Goal: Transaction & Acquisition: Purchase product/service

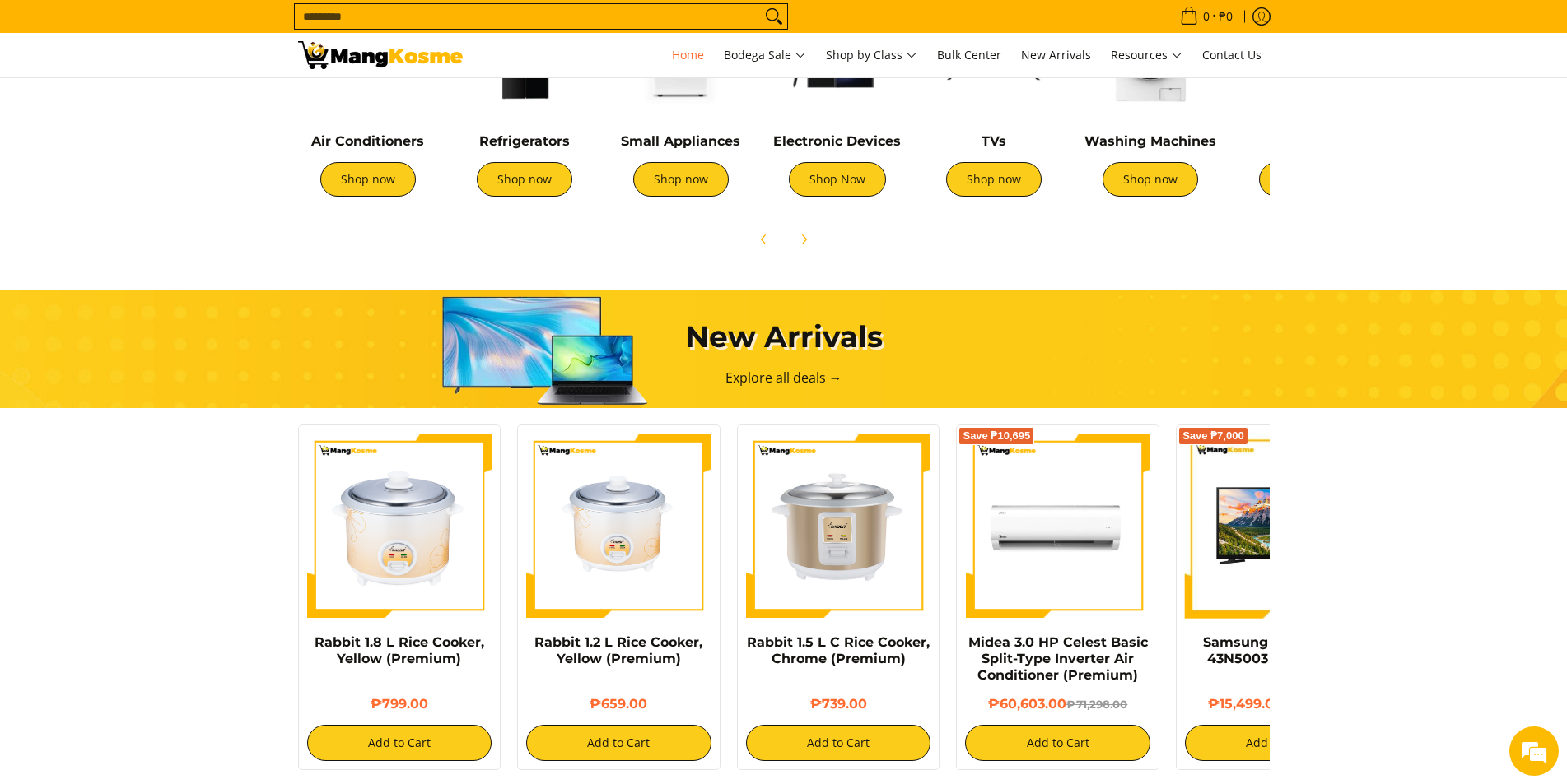
scroll to position [494, 0]
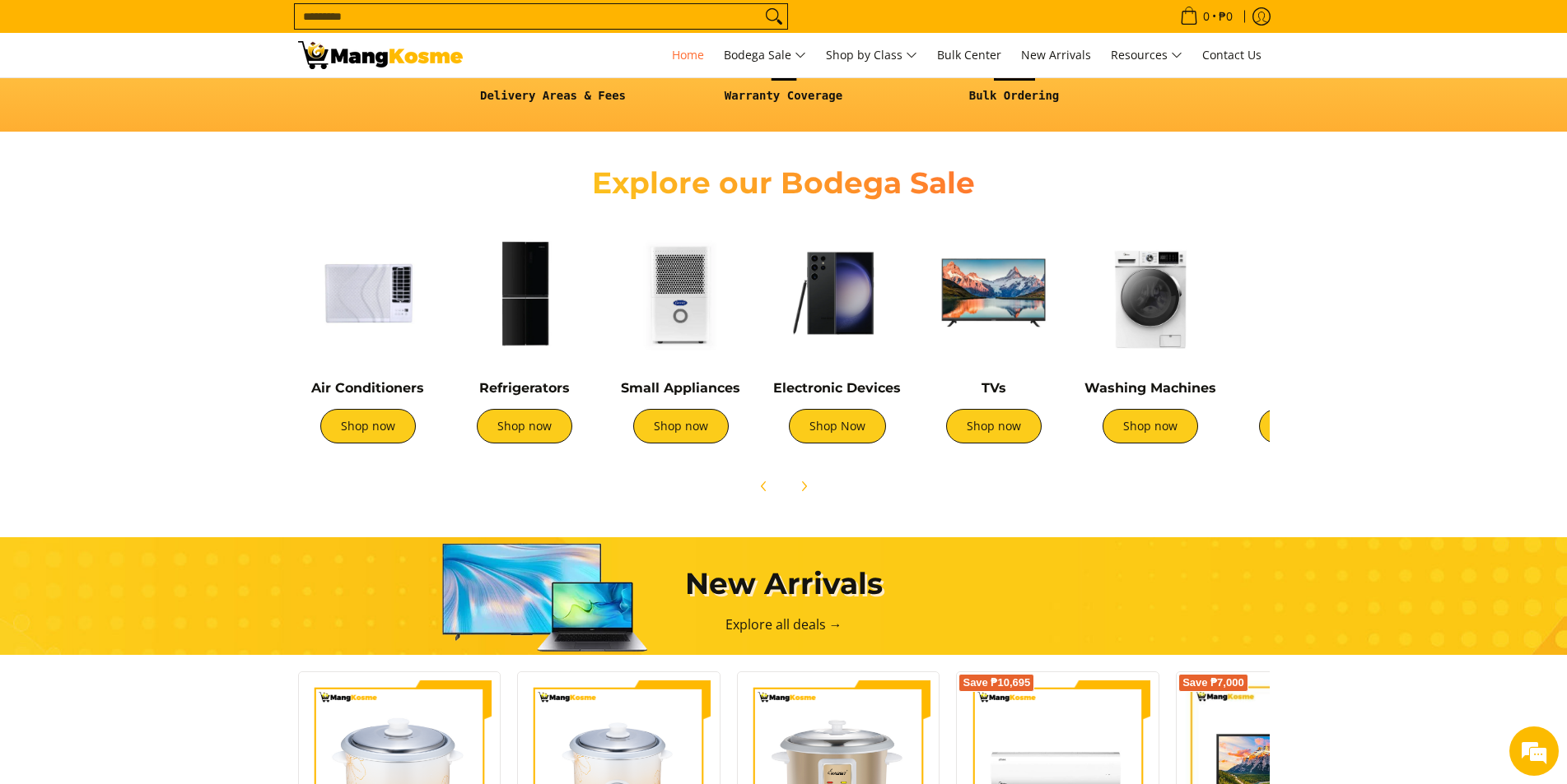
click at [348, 396] on h4 "Air Conditioners" at bounding box center [368, 388] width 140 height 17
click at [361, 433] on link "Shop now" at bounding box center [368, 425] width 96 height 34
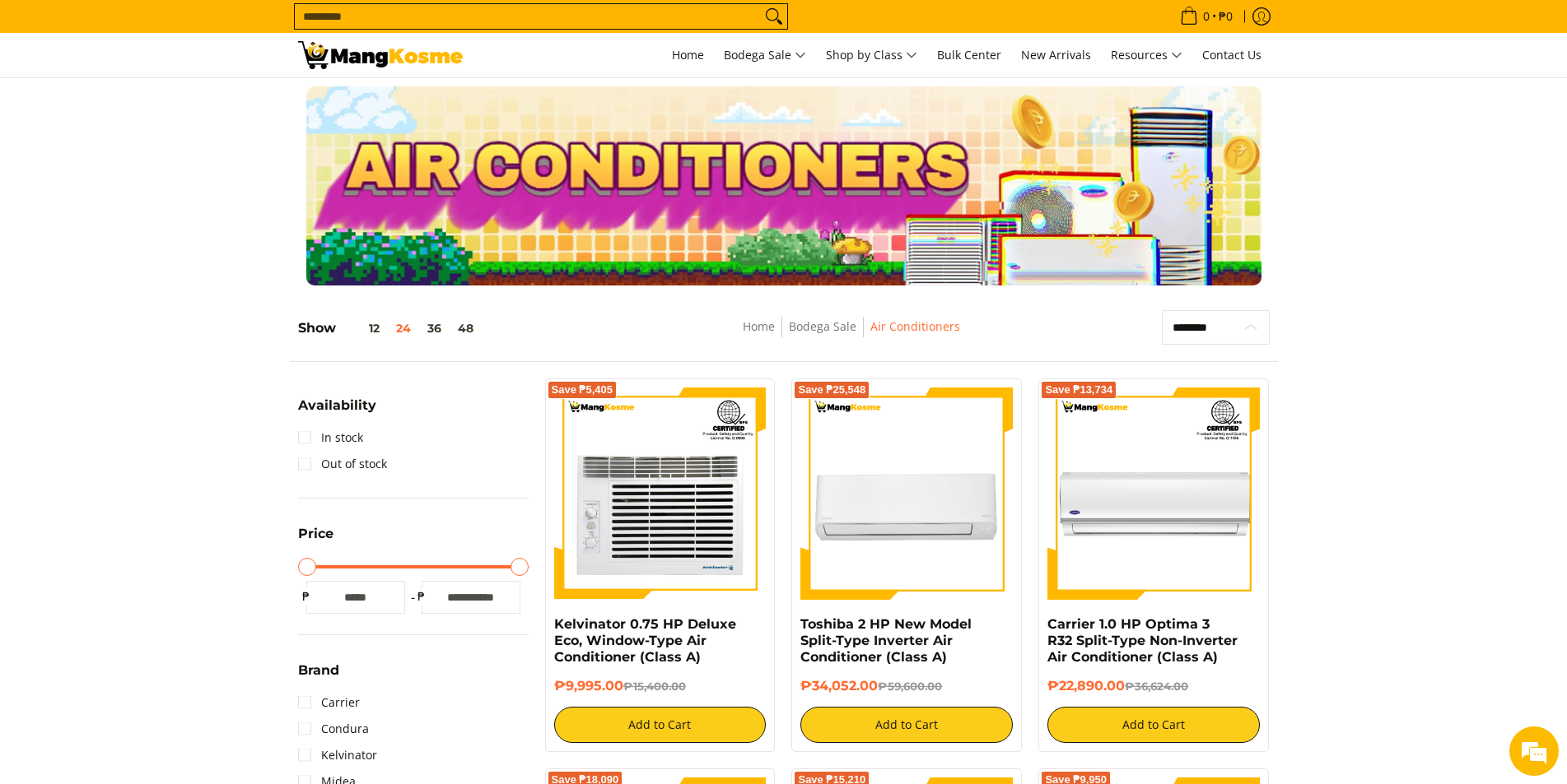
click at [1241, 324] on select "**********" at bounding box center [1215, 327] width 108 height 34
select select "**********"
click at [1162, 310] on select "**********" at bounding box center [1215, 327] width 108 height 34
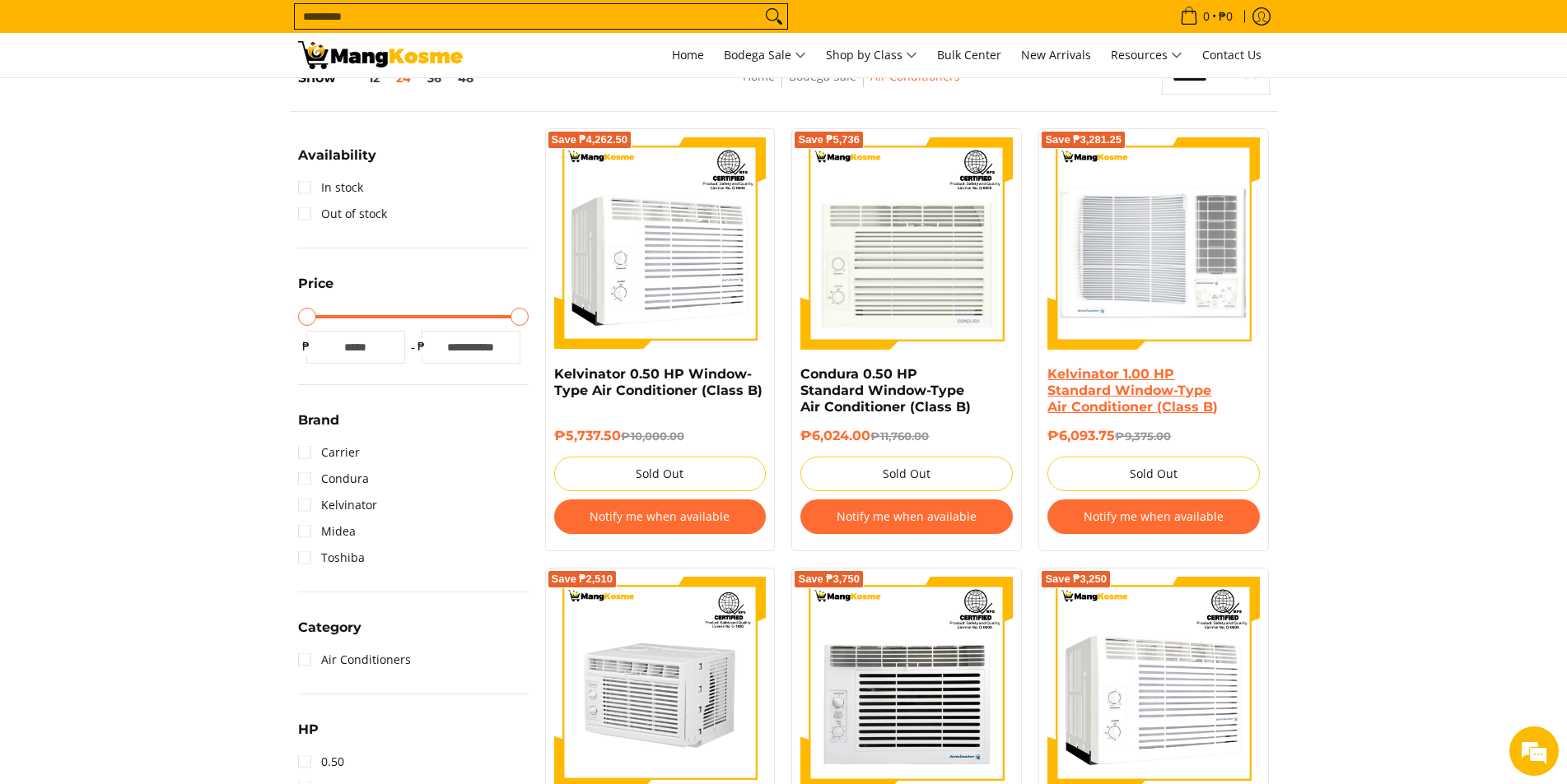
scroll to position [231, 0]
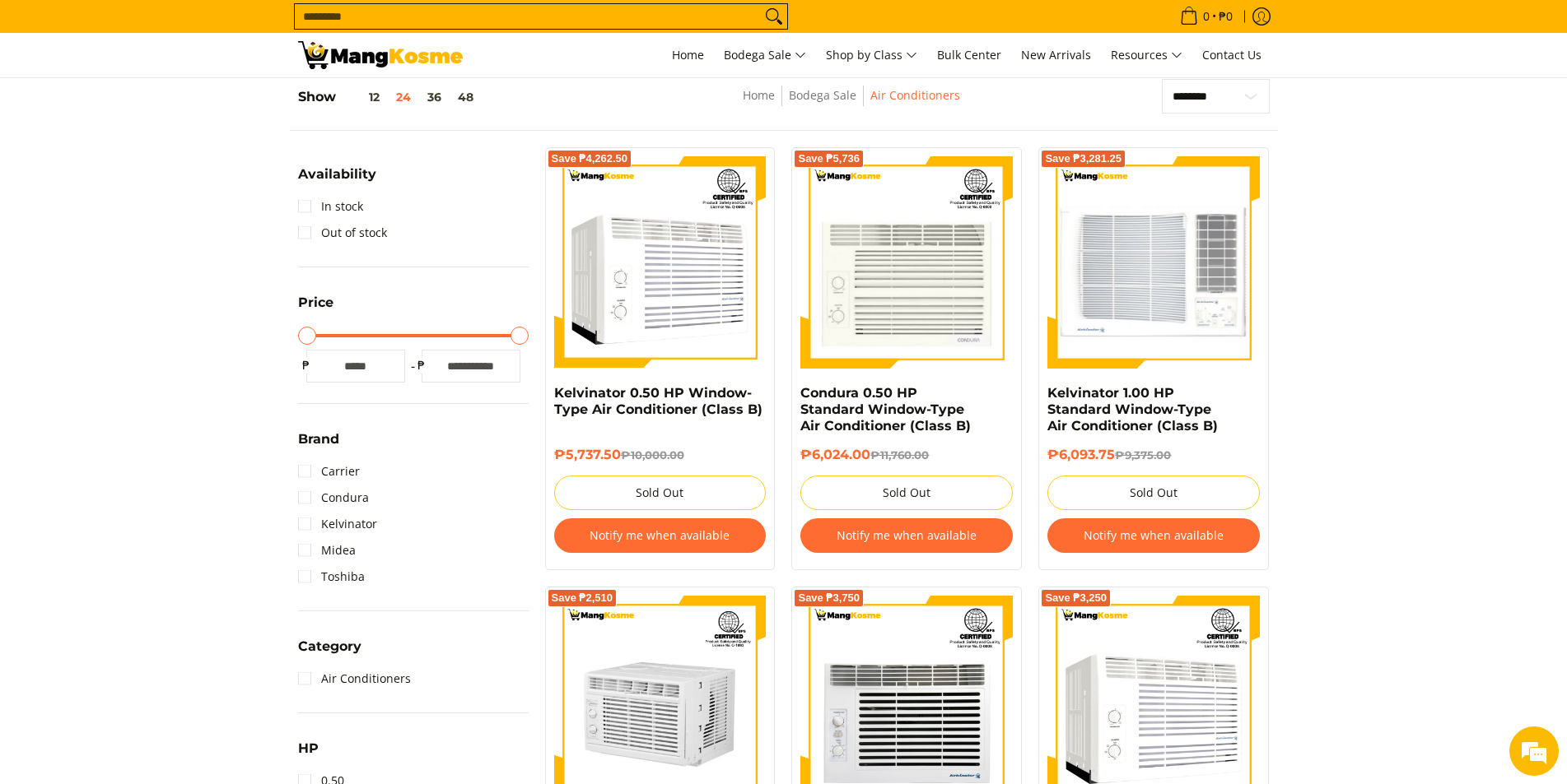
drag, startPoint x: 1118, startPoint y: 398, endPoint x: 1428, endPoint y: 393, distance: 310.0
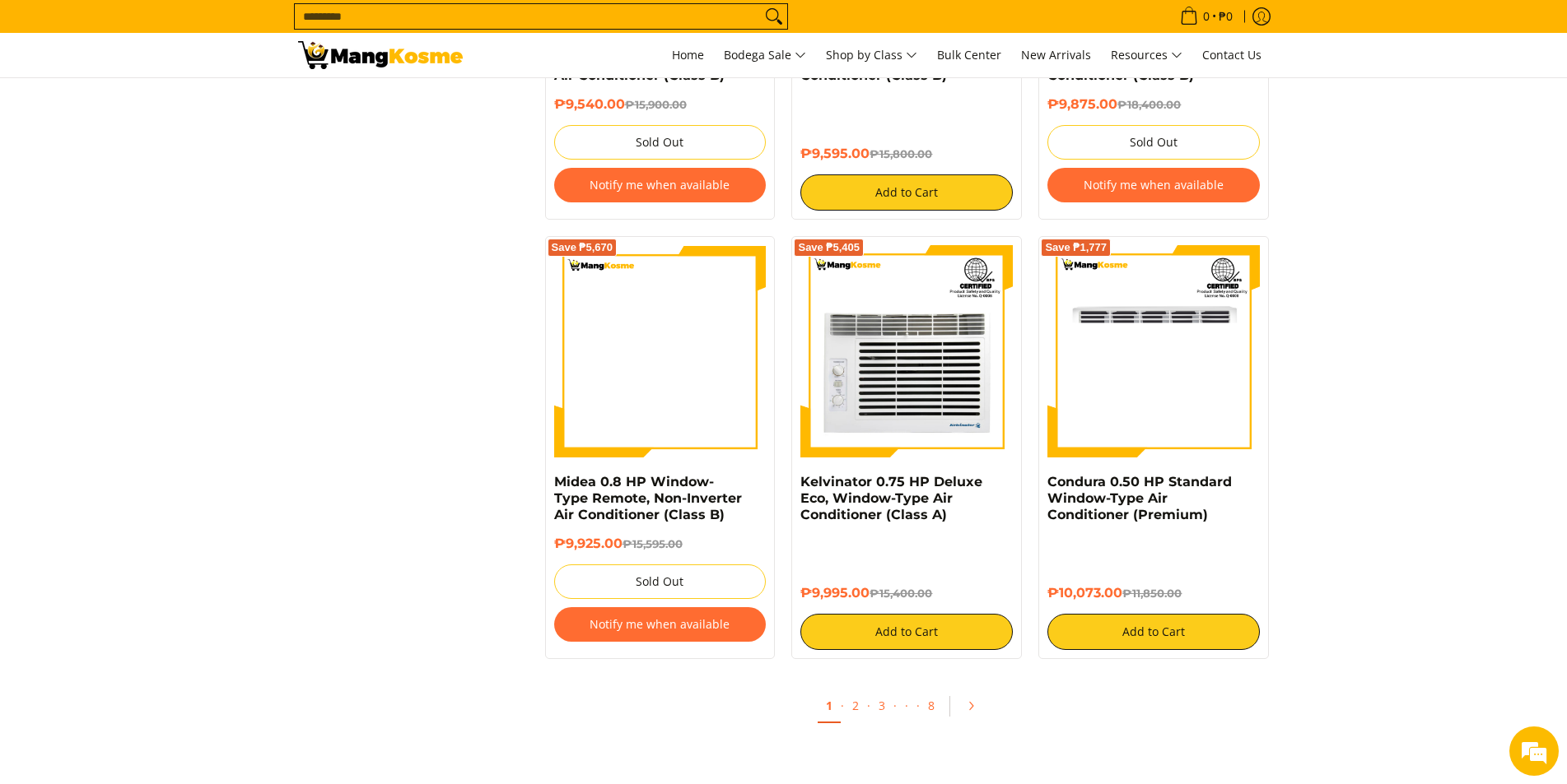
scroll to position [3194, 0]
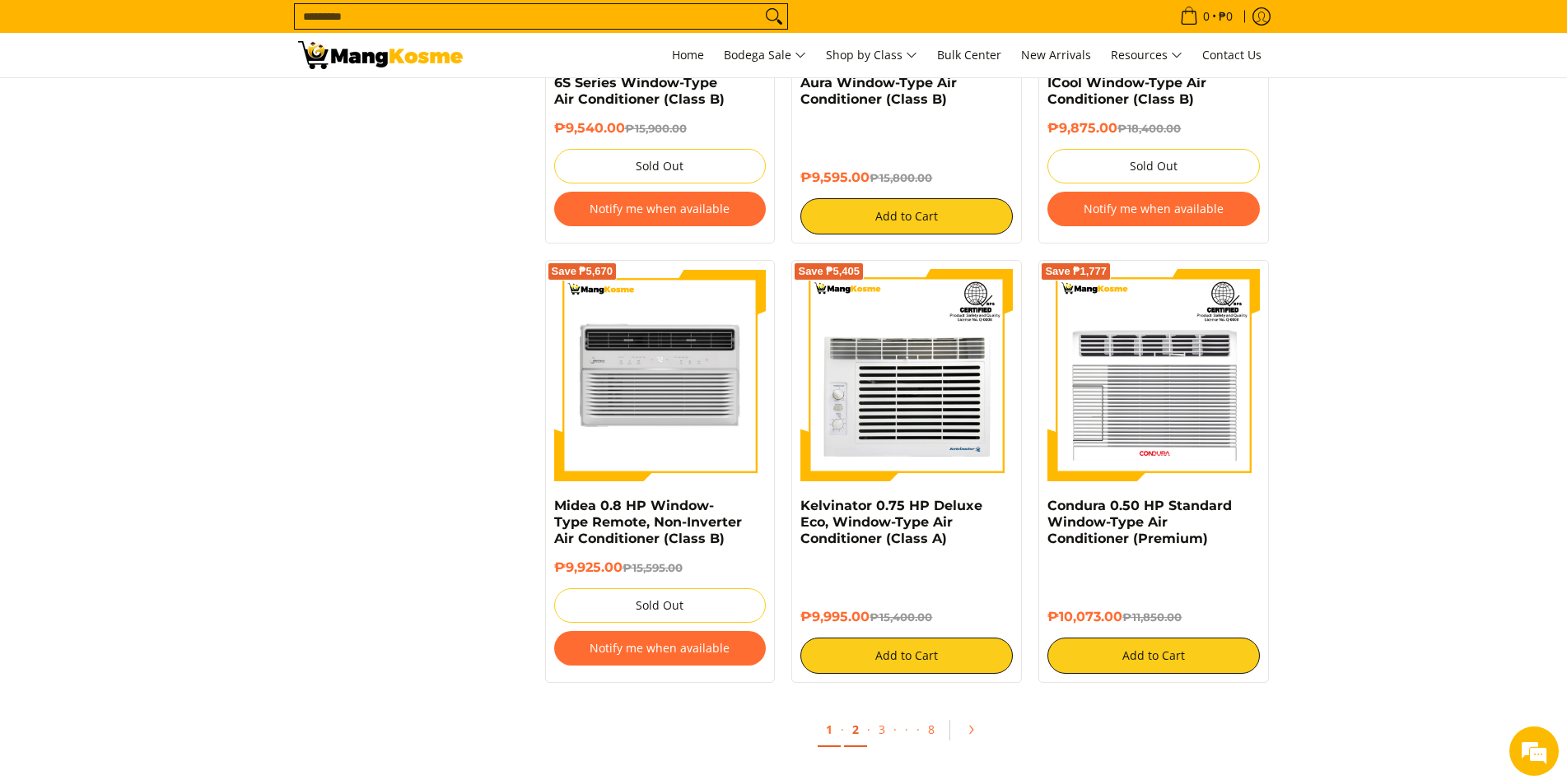
click at [852, 733] on link "2" at bounding box center [856, 730] width 23 height 33
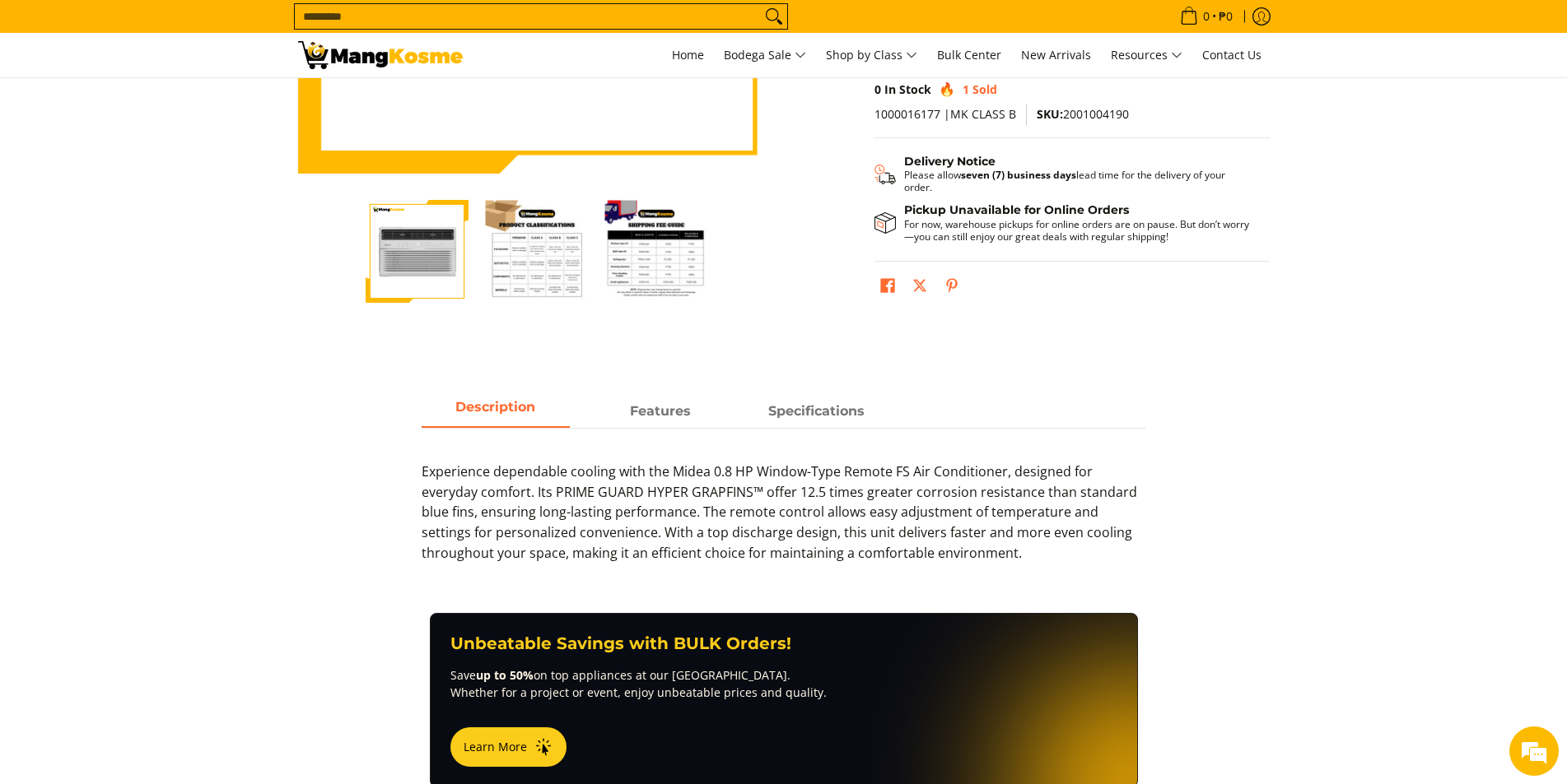
scroll to position [494, 0]
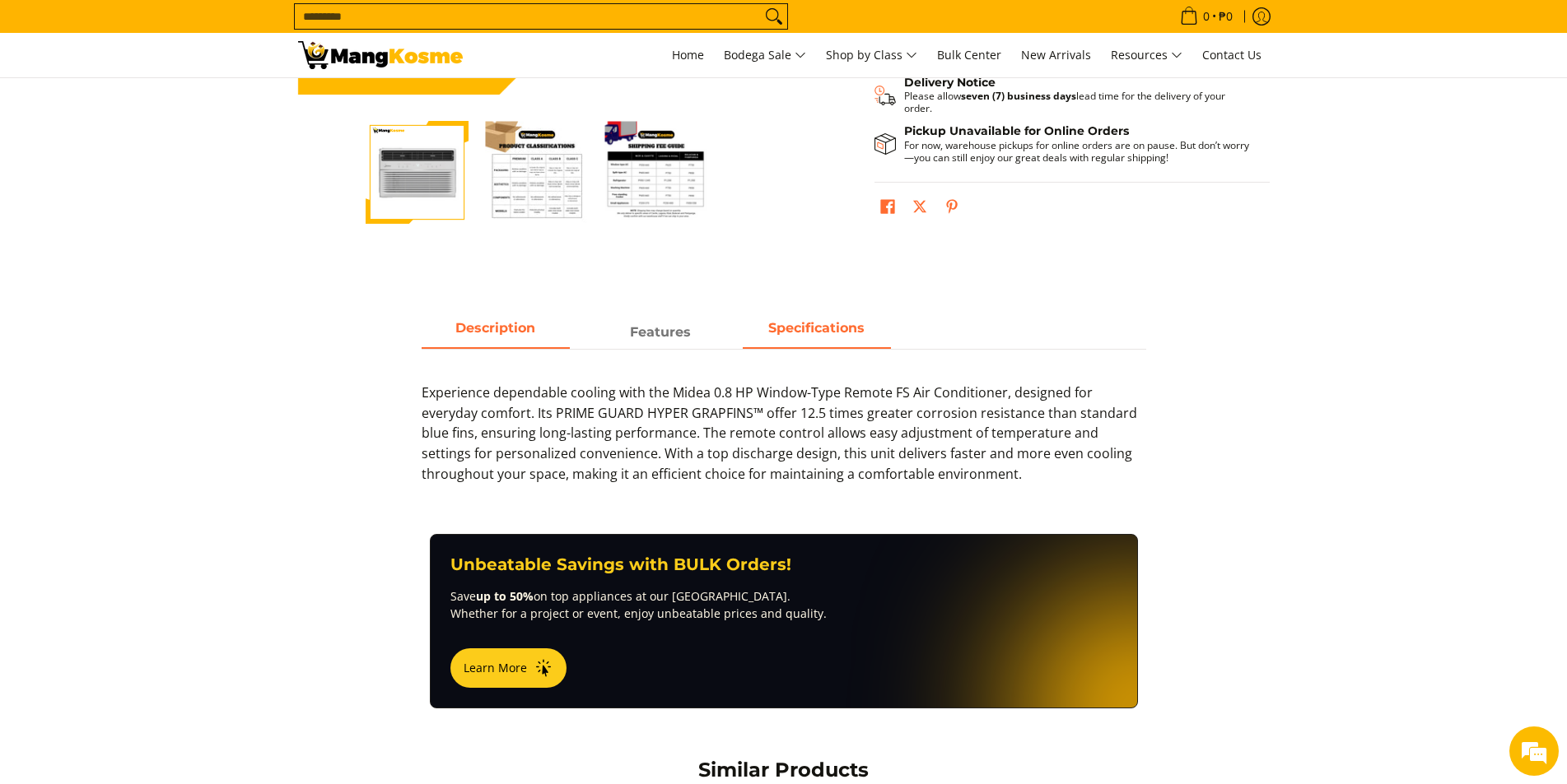
click at [780, 338] on span "Specifications" at bounding box center [817, 332] width 149 height 30
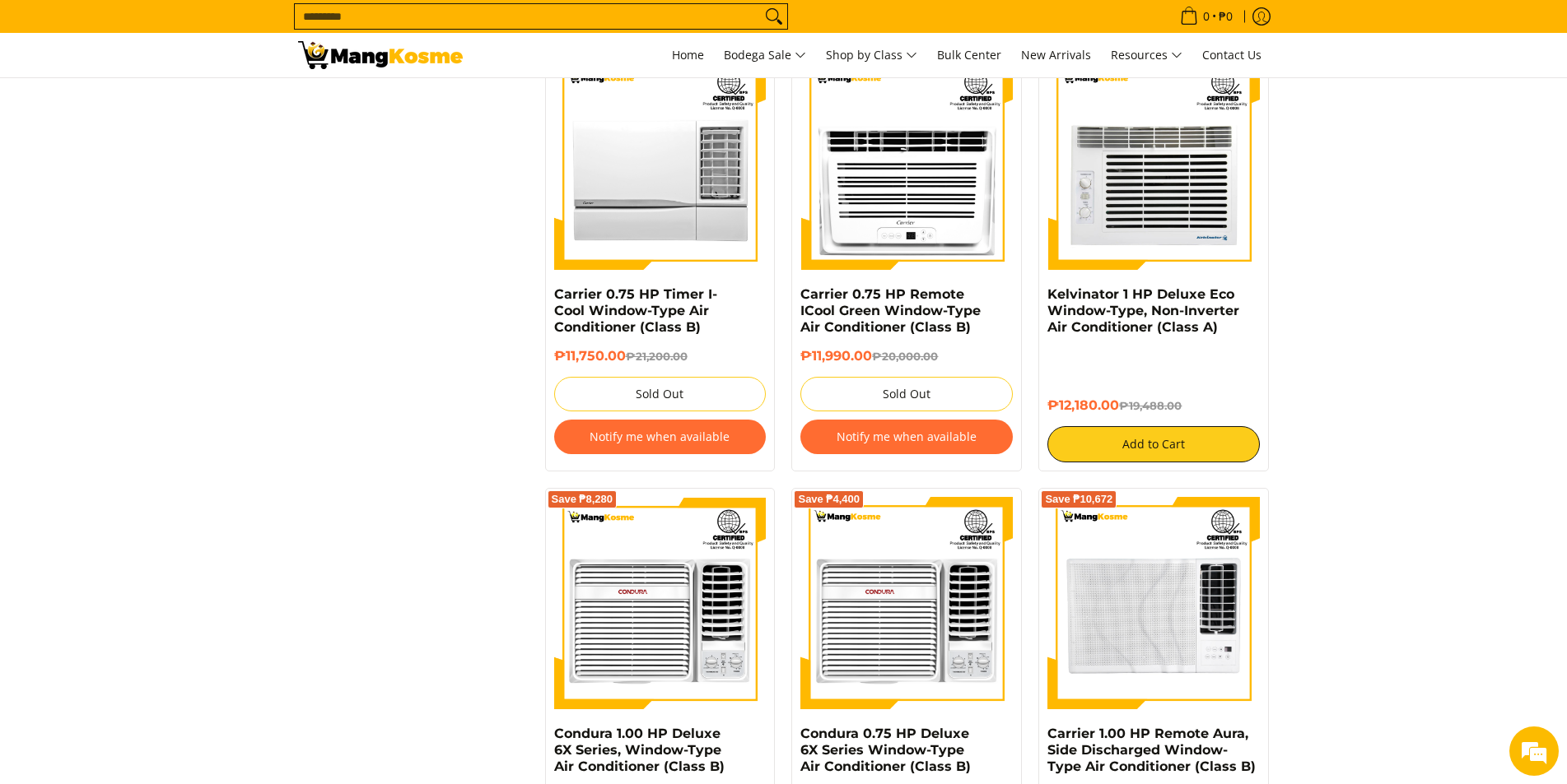
scroll to position [2963, 0]
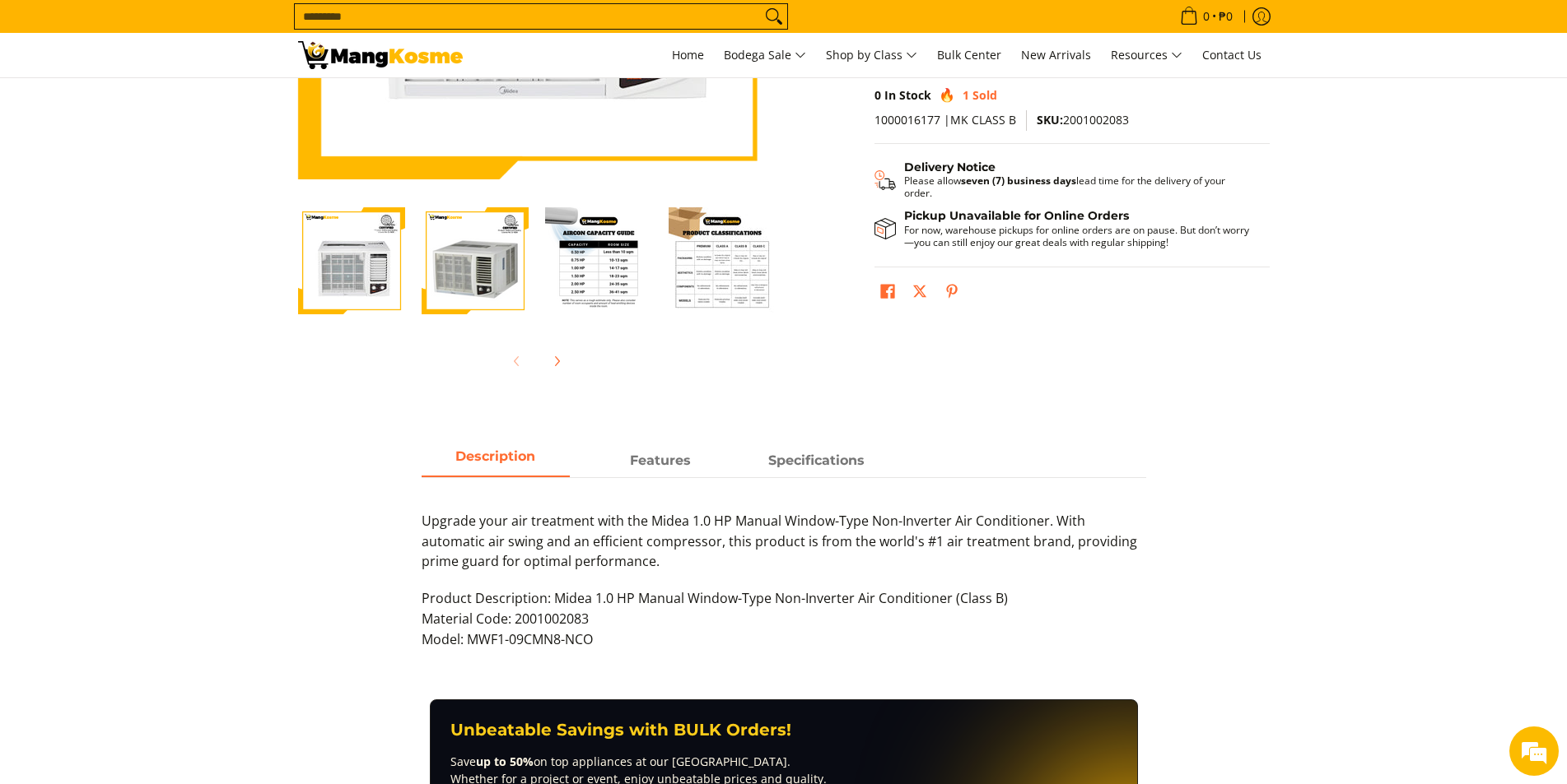
scroll to position [494, 0]
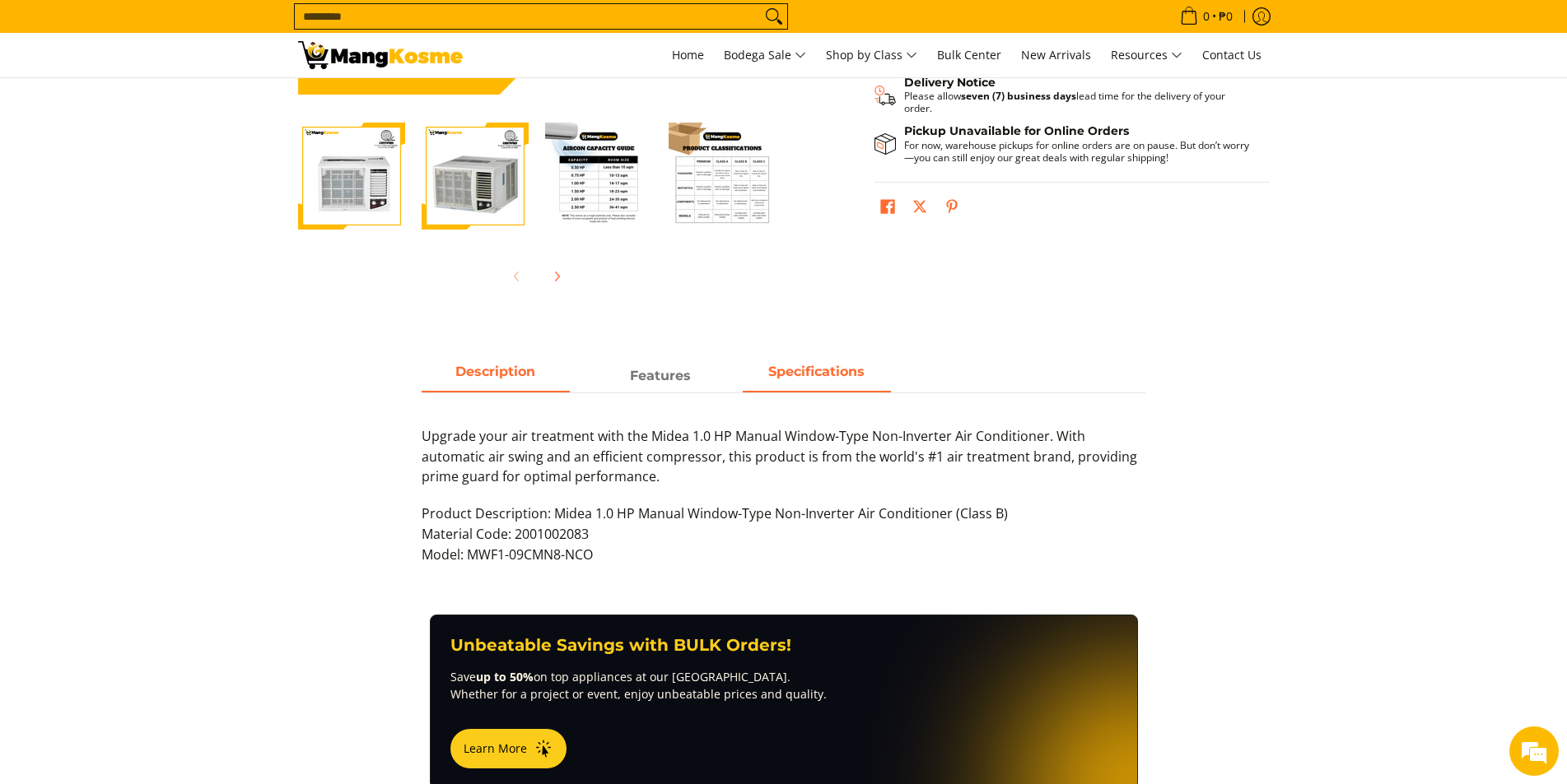
click at [811, 374] on strong "Specifications" at bounding box center [817, 372] width 97 height 16
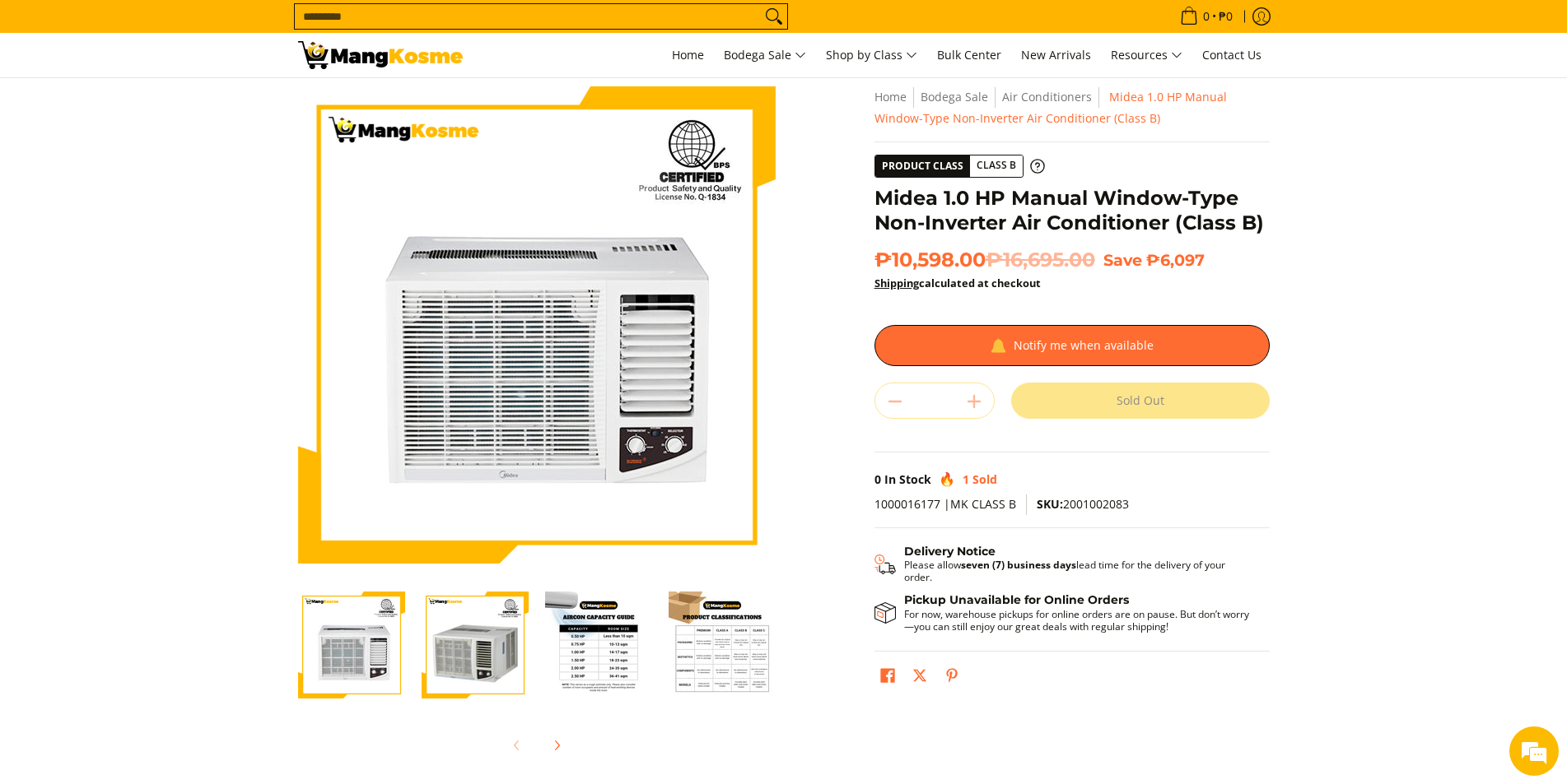
scroll to position [0, 0]
